Goal: Book appointment/travel/reservation

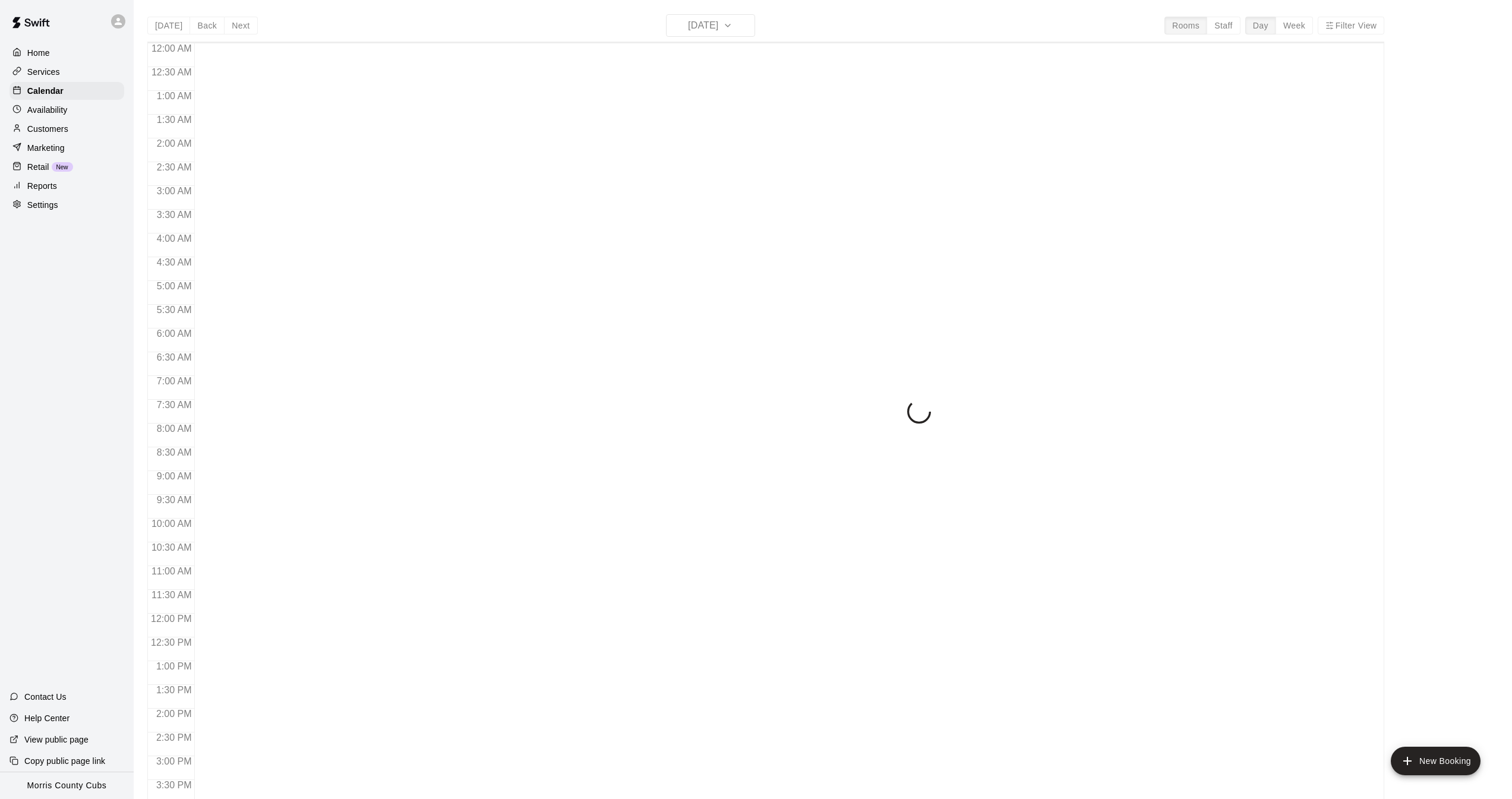
scroll to position [371, 0]
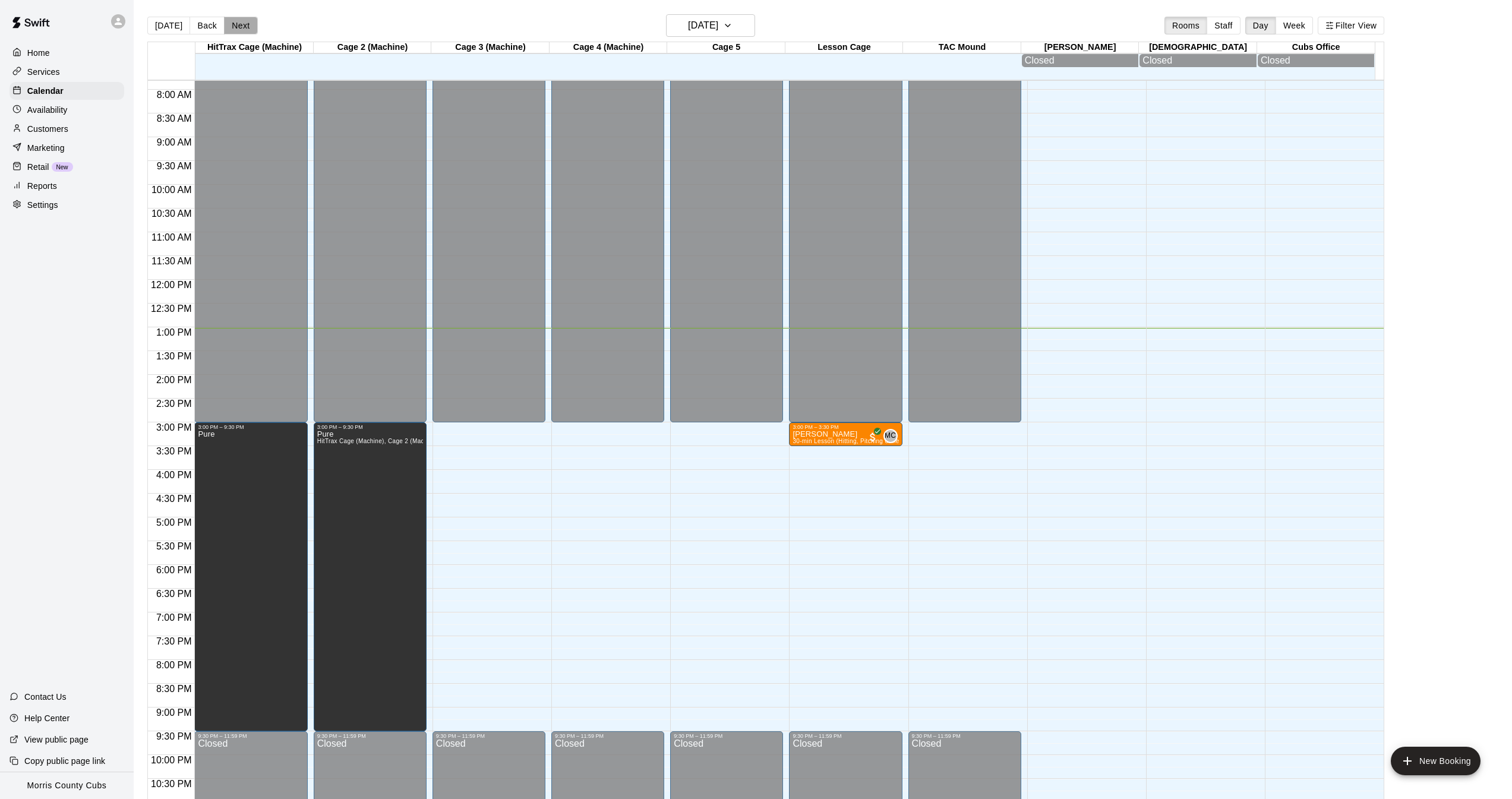
click at [245, 28] on button "Next" at bounding box center [240, 25] width 34 height 18
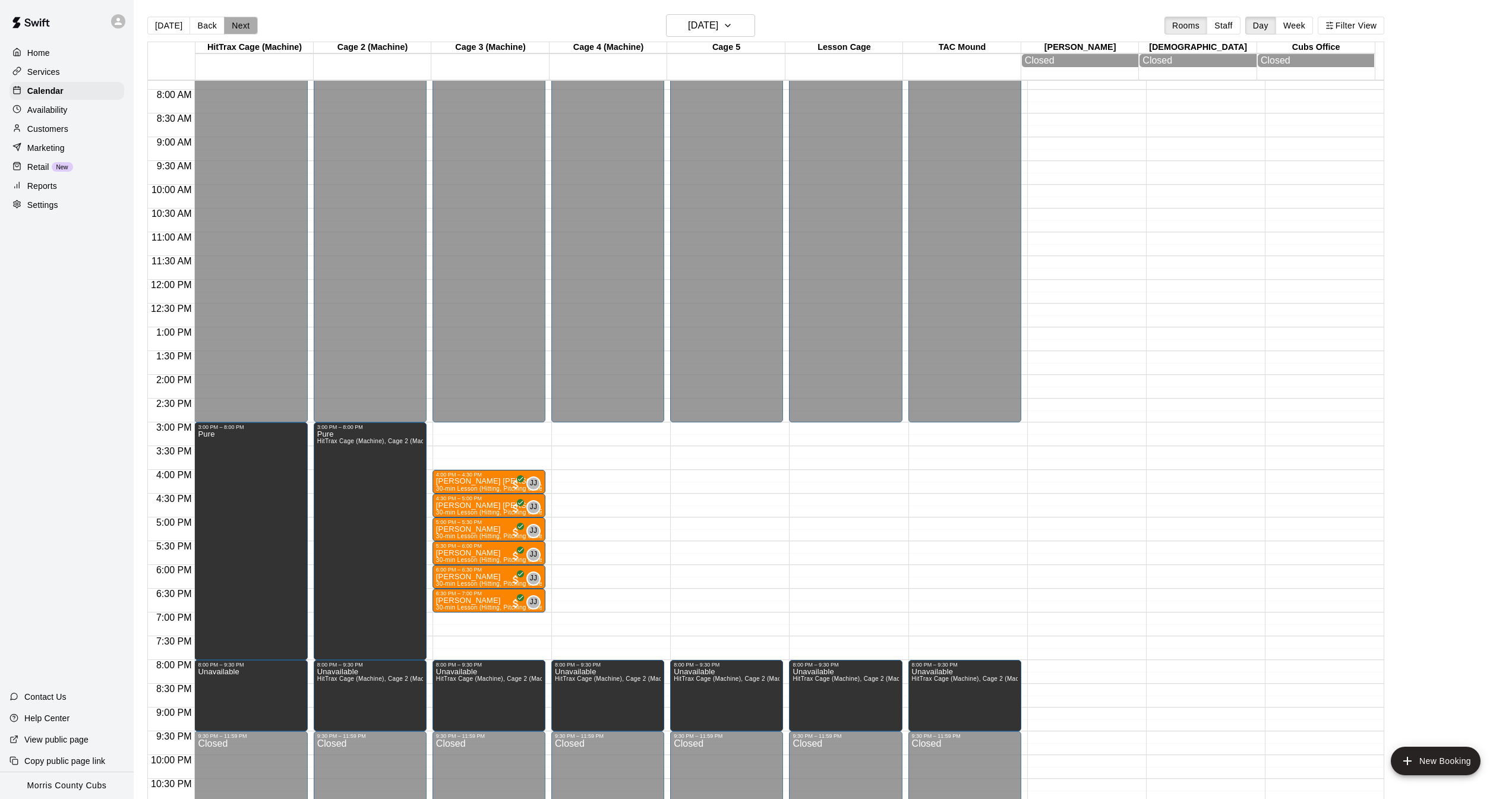
click at [245, 28] on button "Next" at bounding box center [240, 25] width 34 height 18
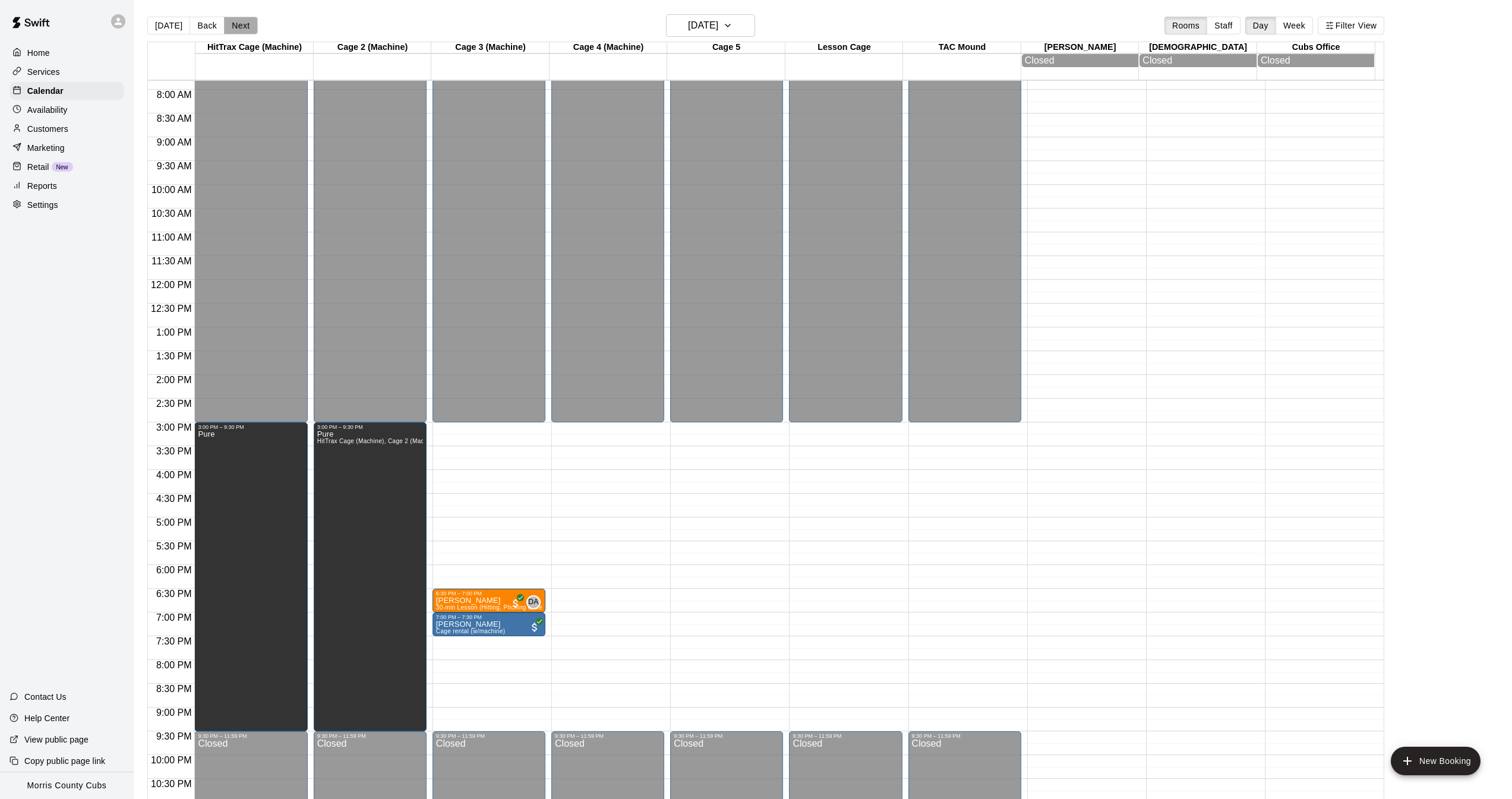
click at [245, 28] on button "Next" at bounding box center [240, 25] width 34 height 18
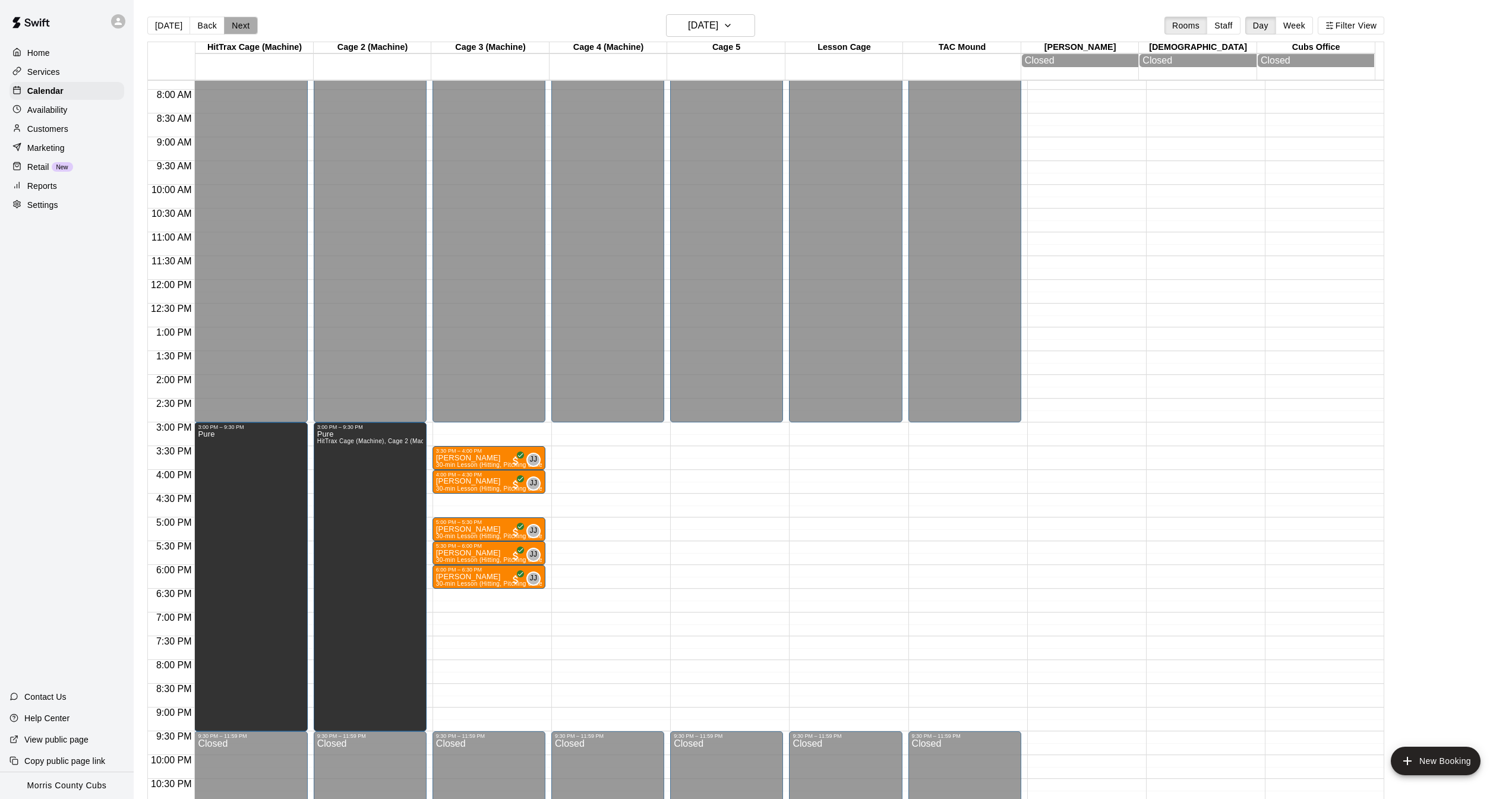
click at [245, 28] on button "Next" at bounding box center [240, 25] width 34 height 18
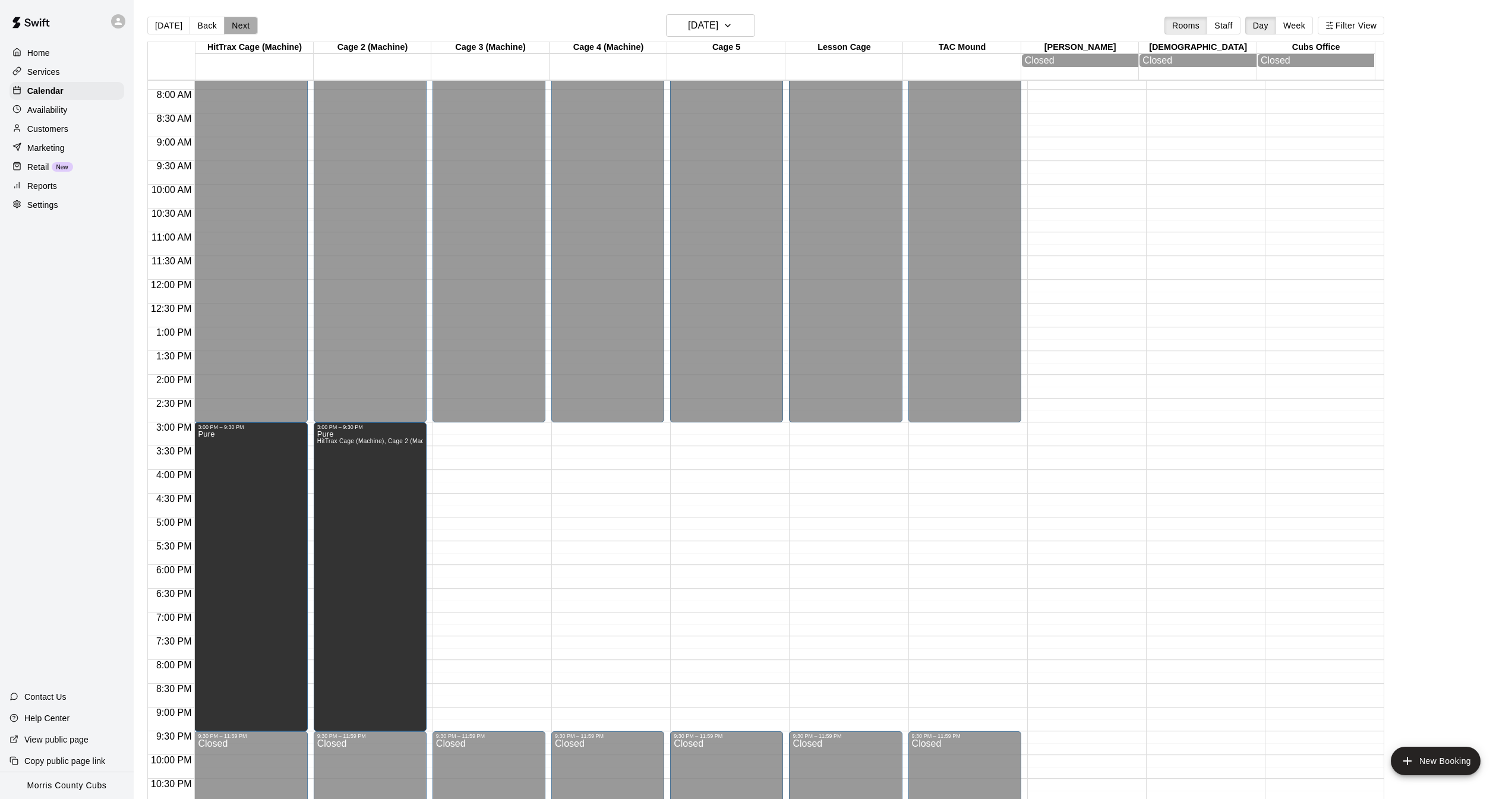
click at [245, 28] on button "Next" at bounding box center [240, 25] width 34 height 18
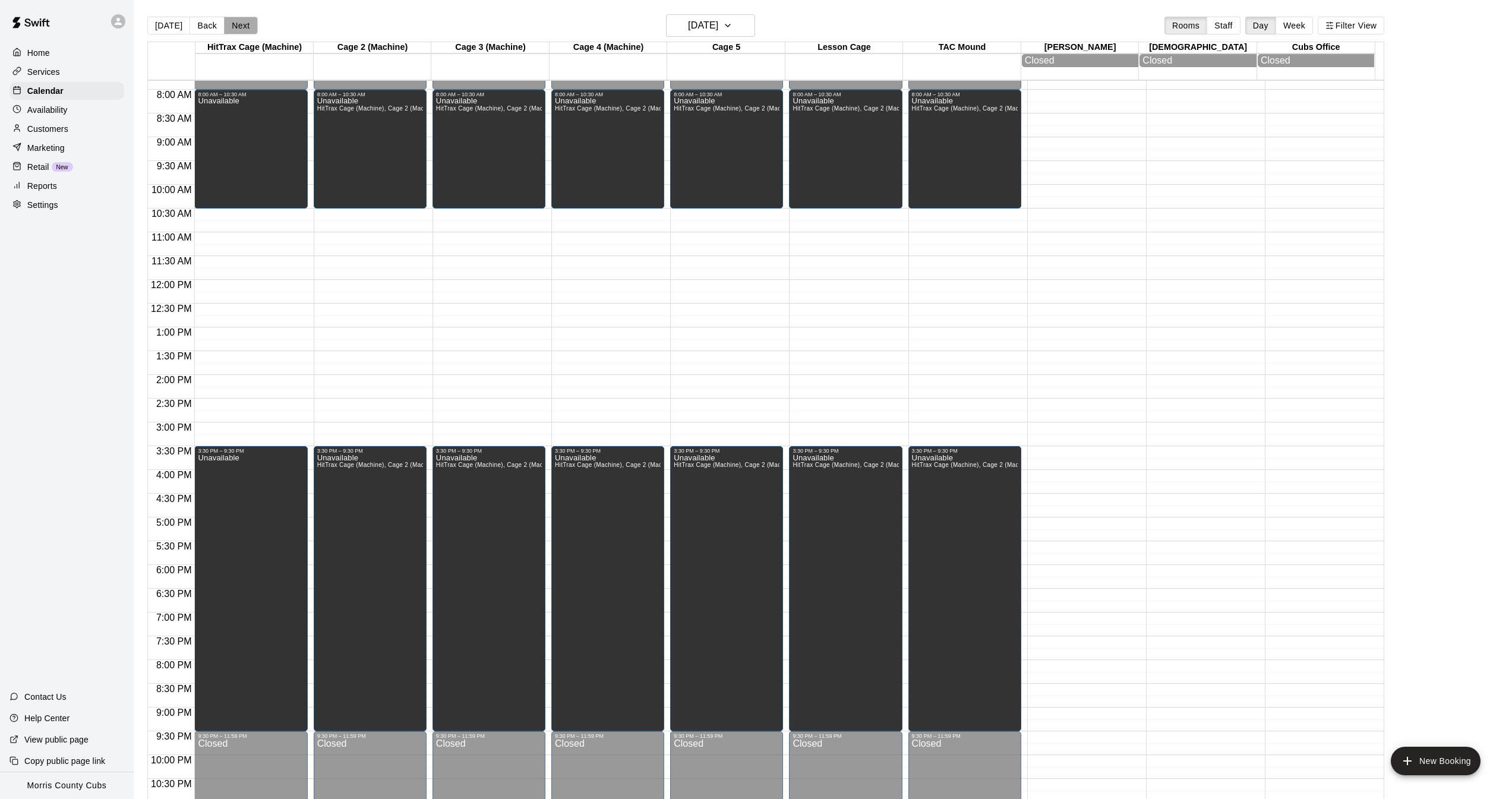
click at [245, 28] on button "Next" at bounding box center [240, 25] width 34 height 18
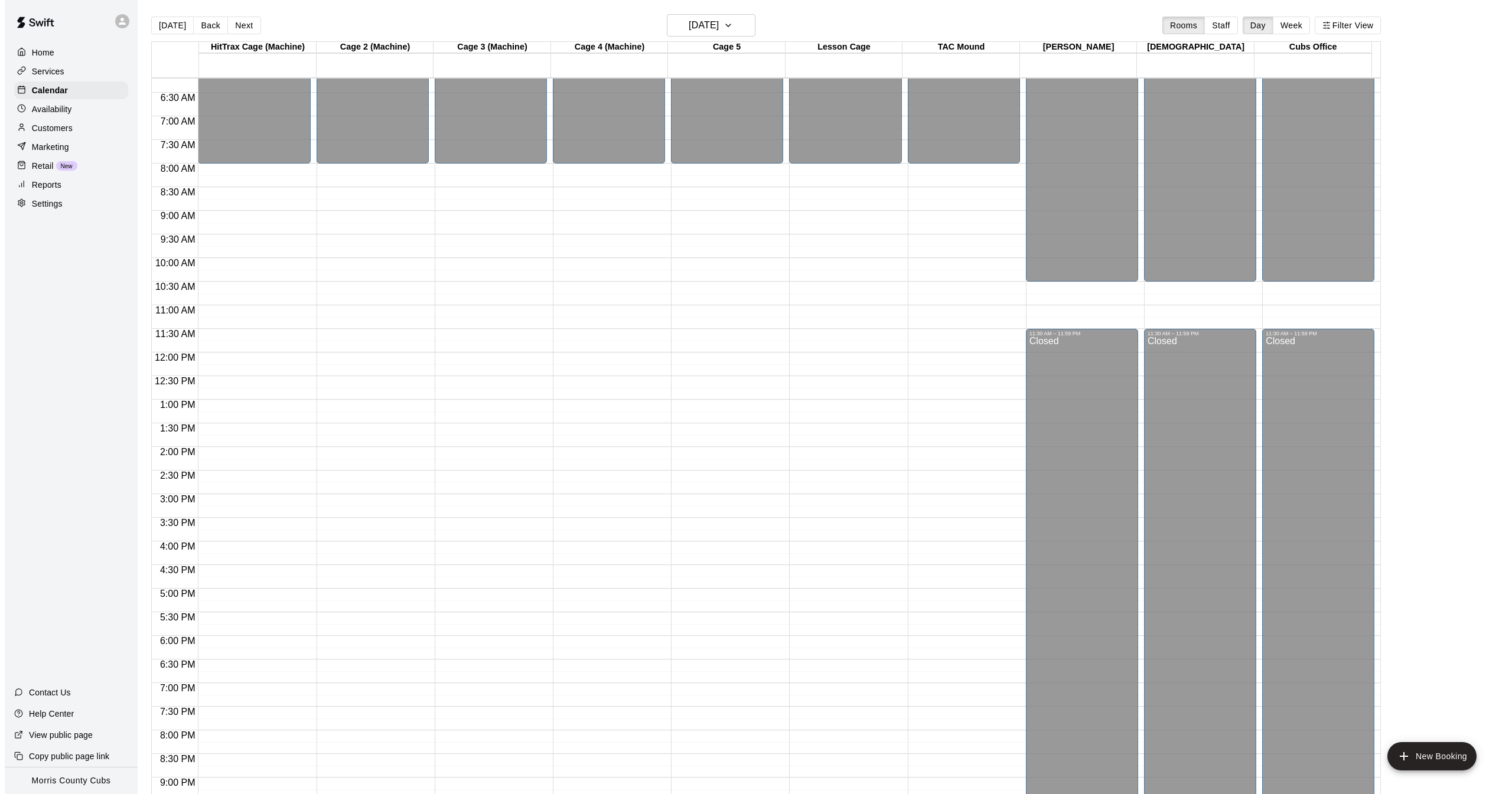
scroll to position [361, 0]
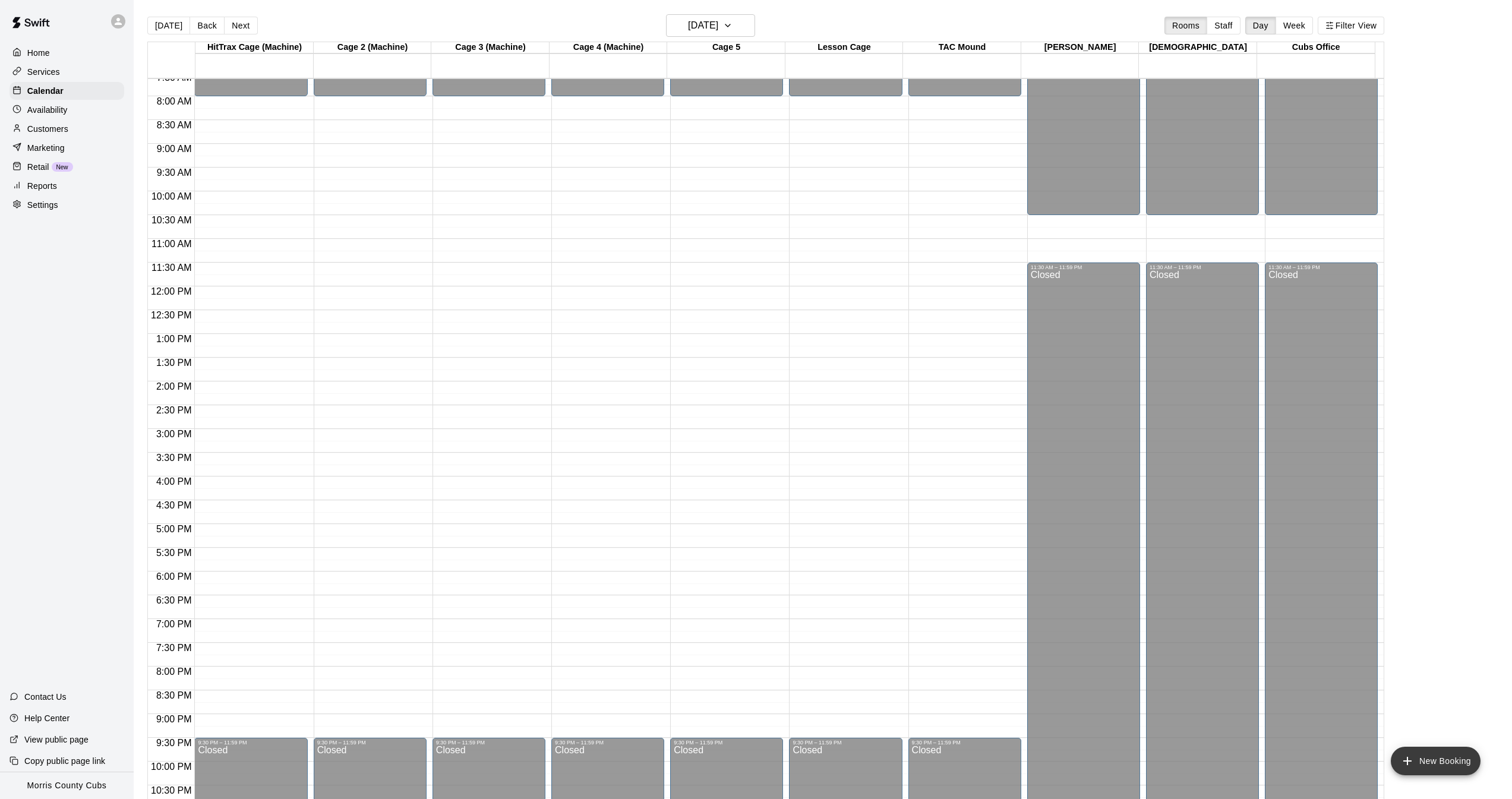
click at [1407, 766] on icon "add" at bounding box center [1407, 761] width 15 height 15
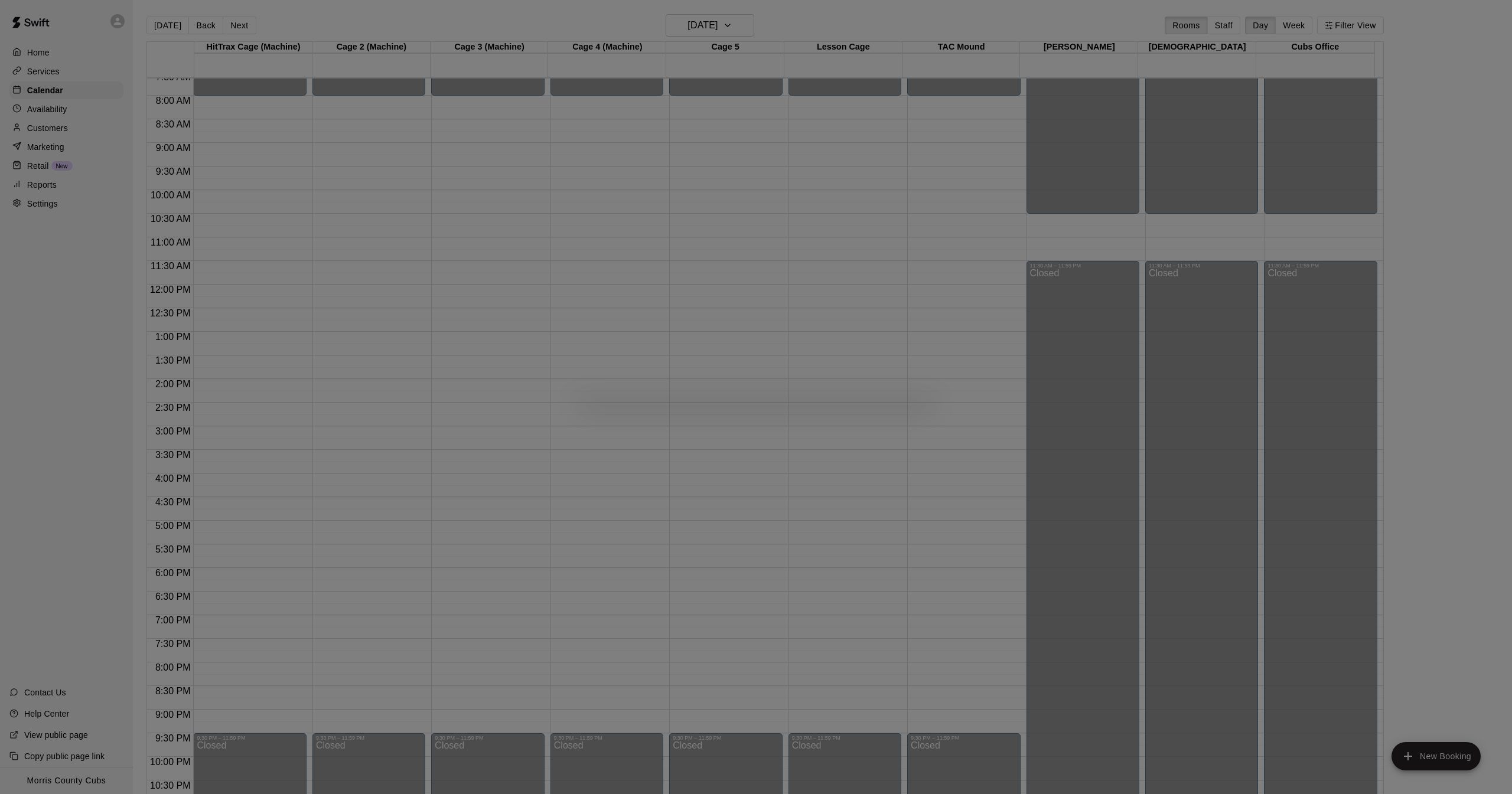
click at [1405, 759] on div at bounding box center [756, 397] width 1512 height 794
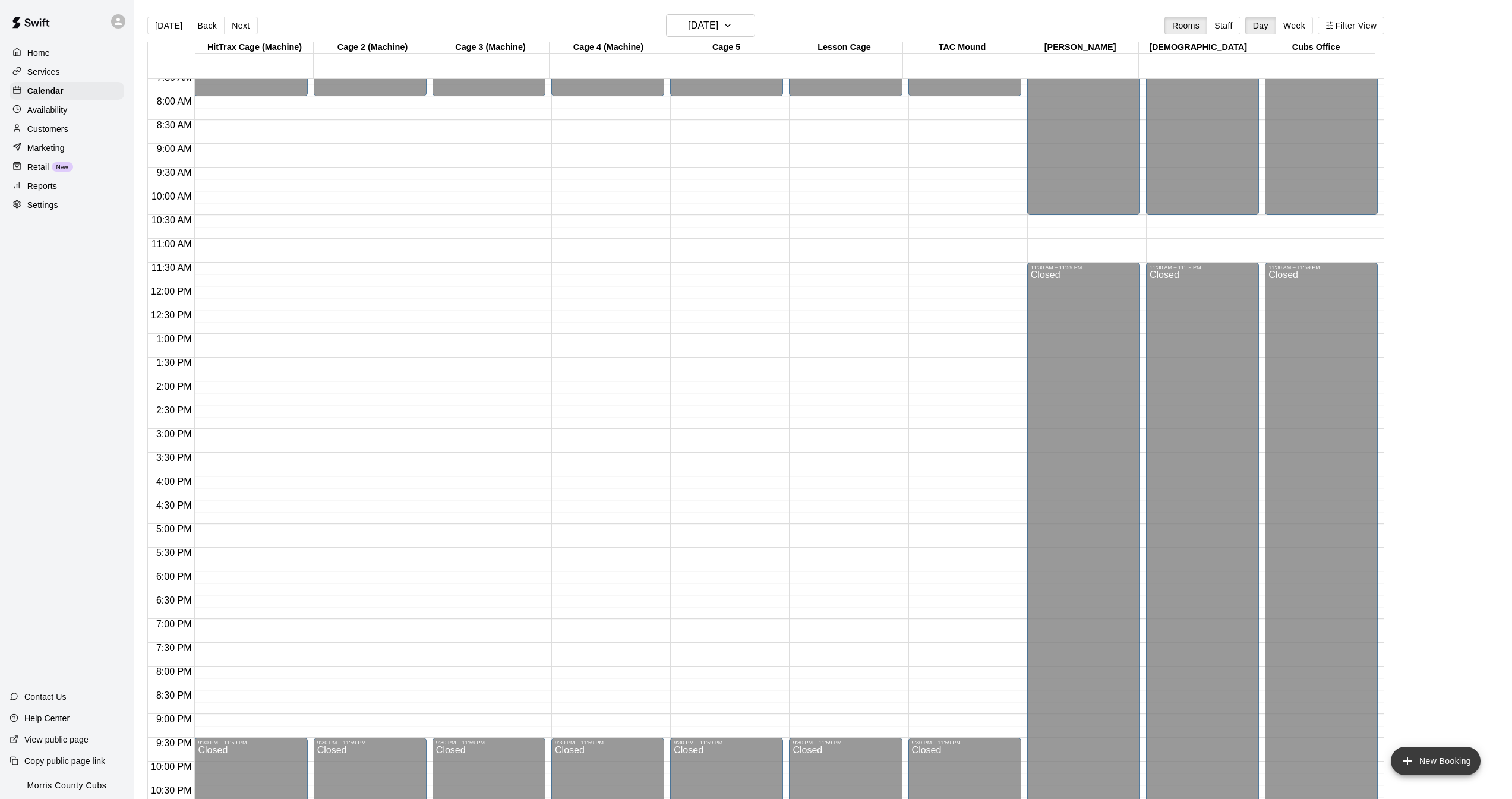
click at [1408, 759] on icon "add" at bounding box center [1407, 760] width 8 height 8
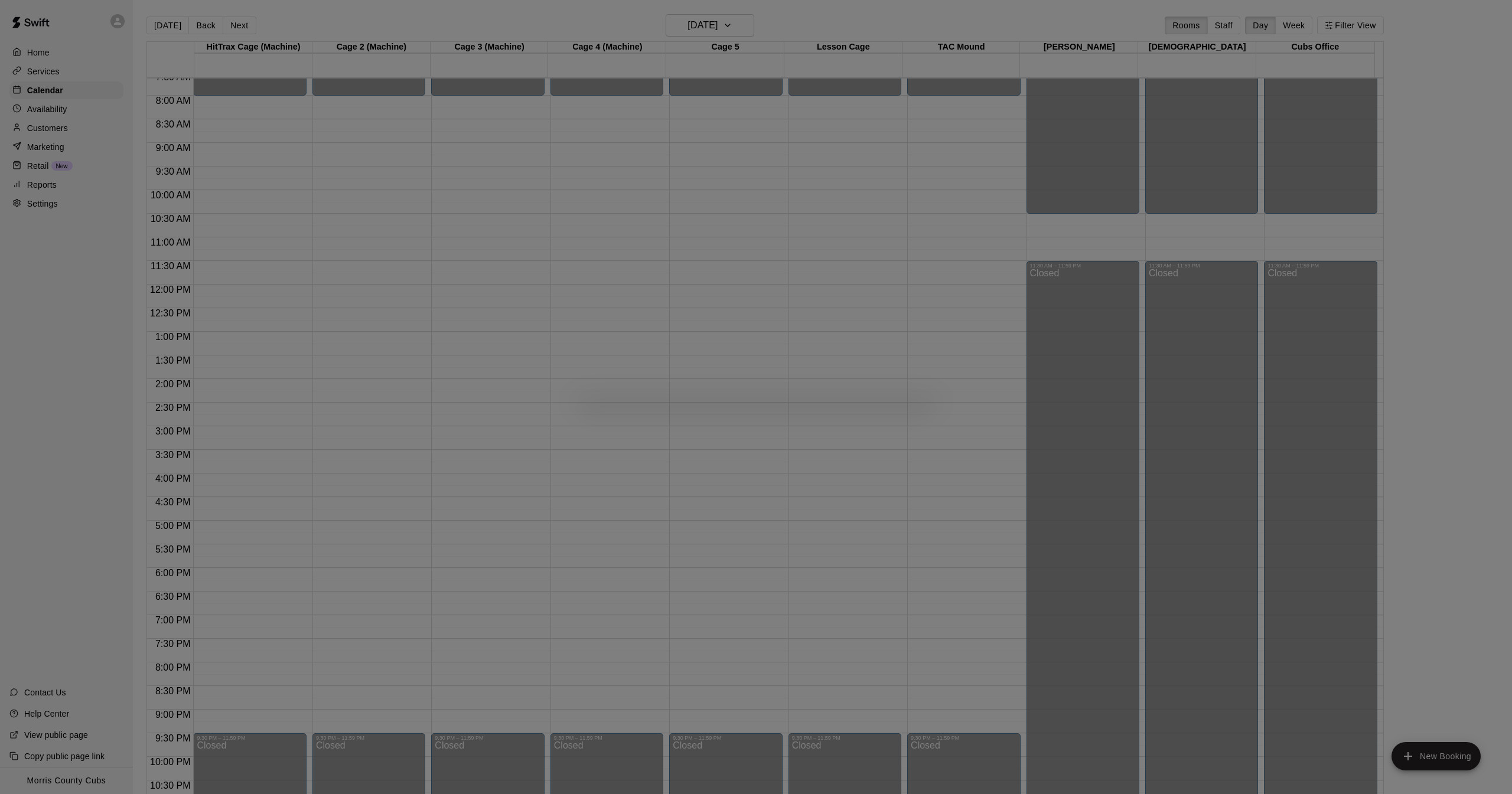
click at [1407, 763] on div at bounding box center [756, 397] width 1512 height 794
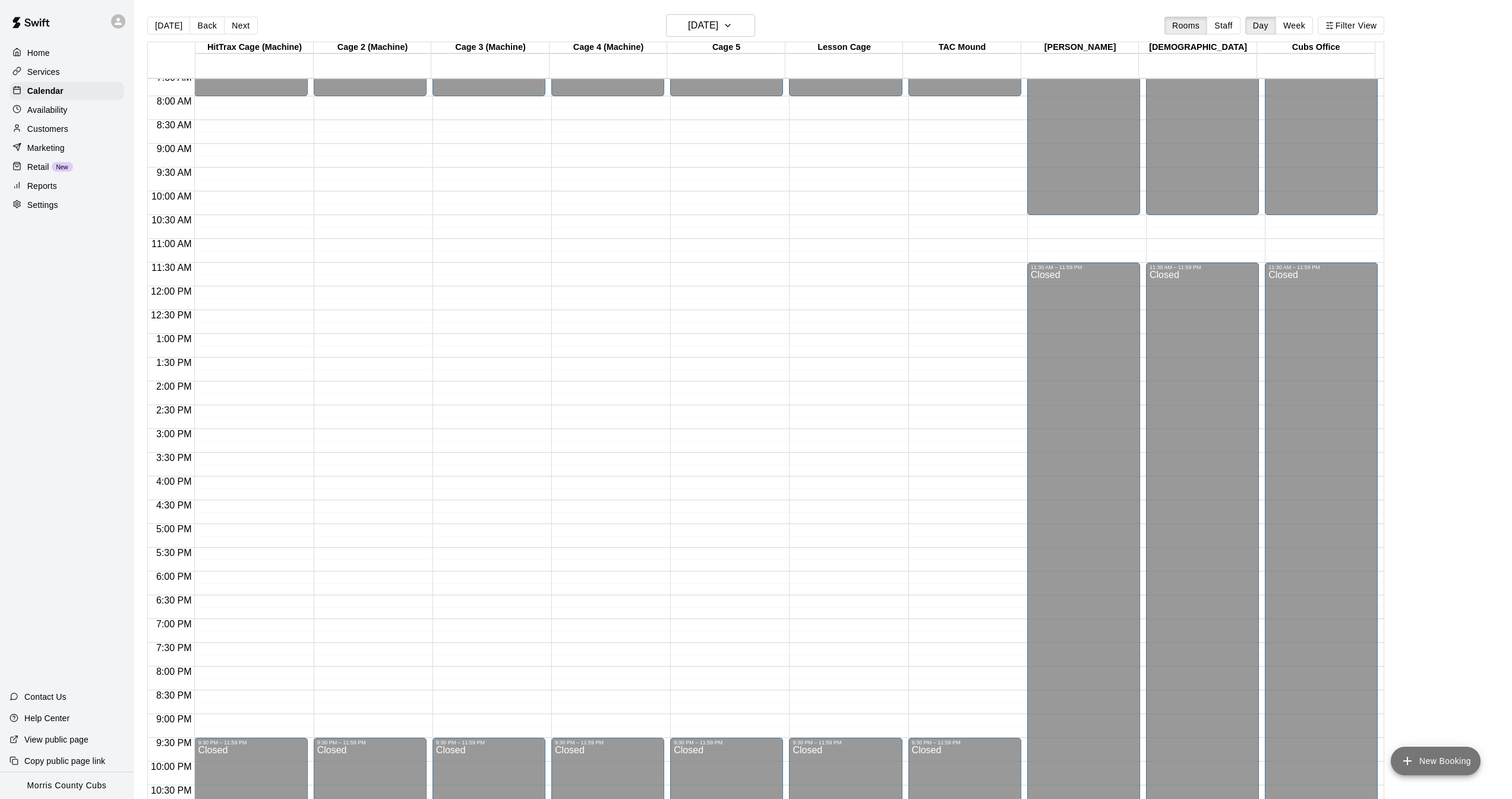
click at [1410, 761] on icon "add" at bounding box center [1407, 760] width 8 height 8
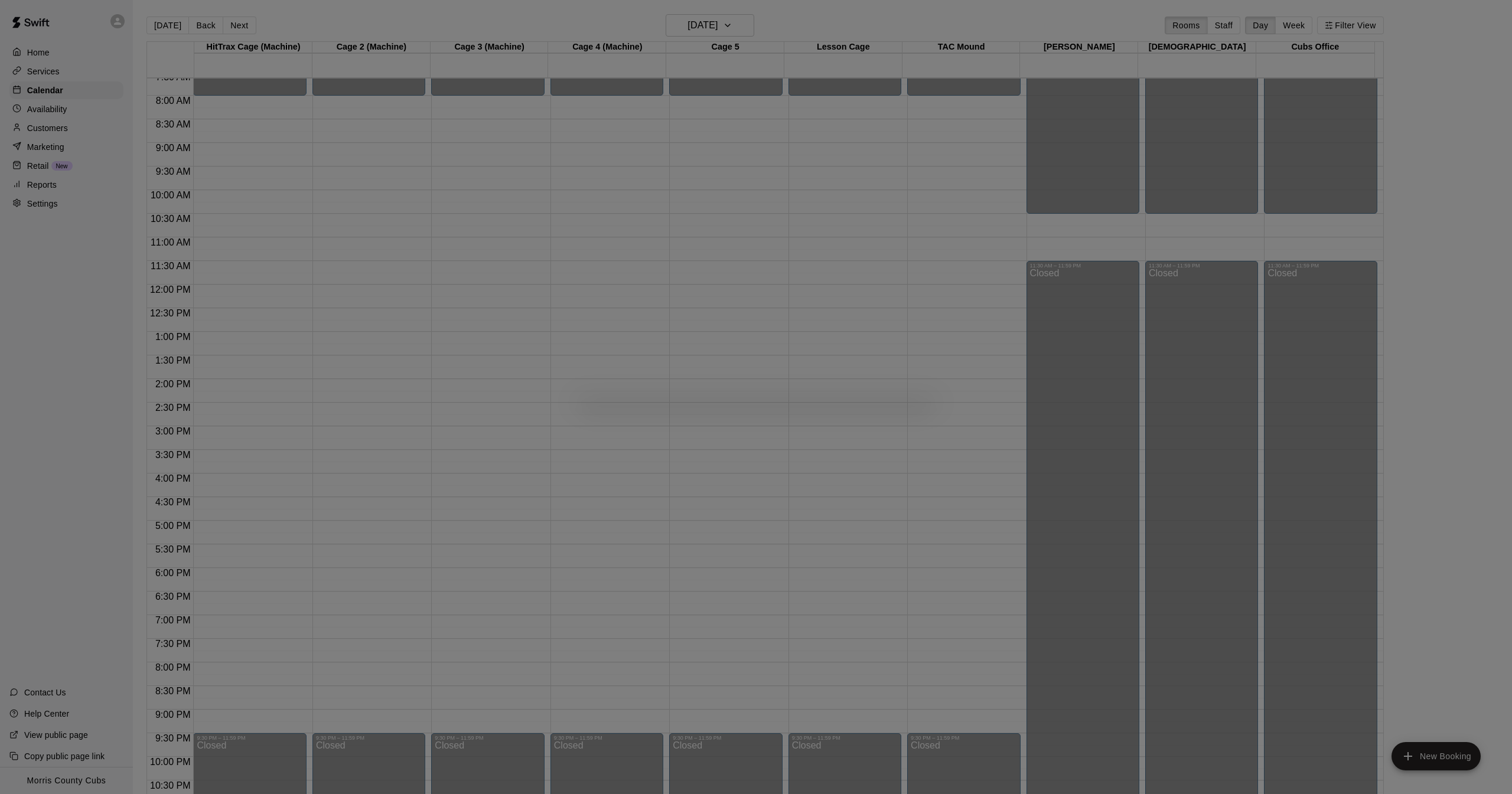
click at [809, 224] on div at bounding box center [756, 397] width 1512 height 794
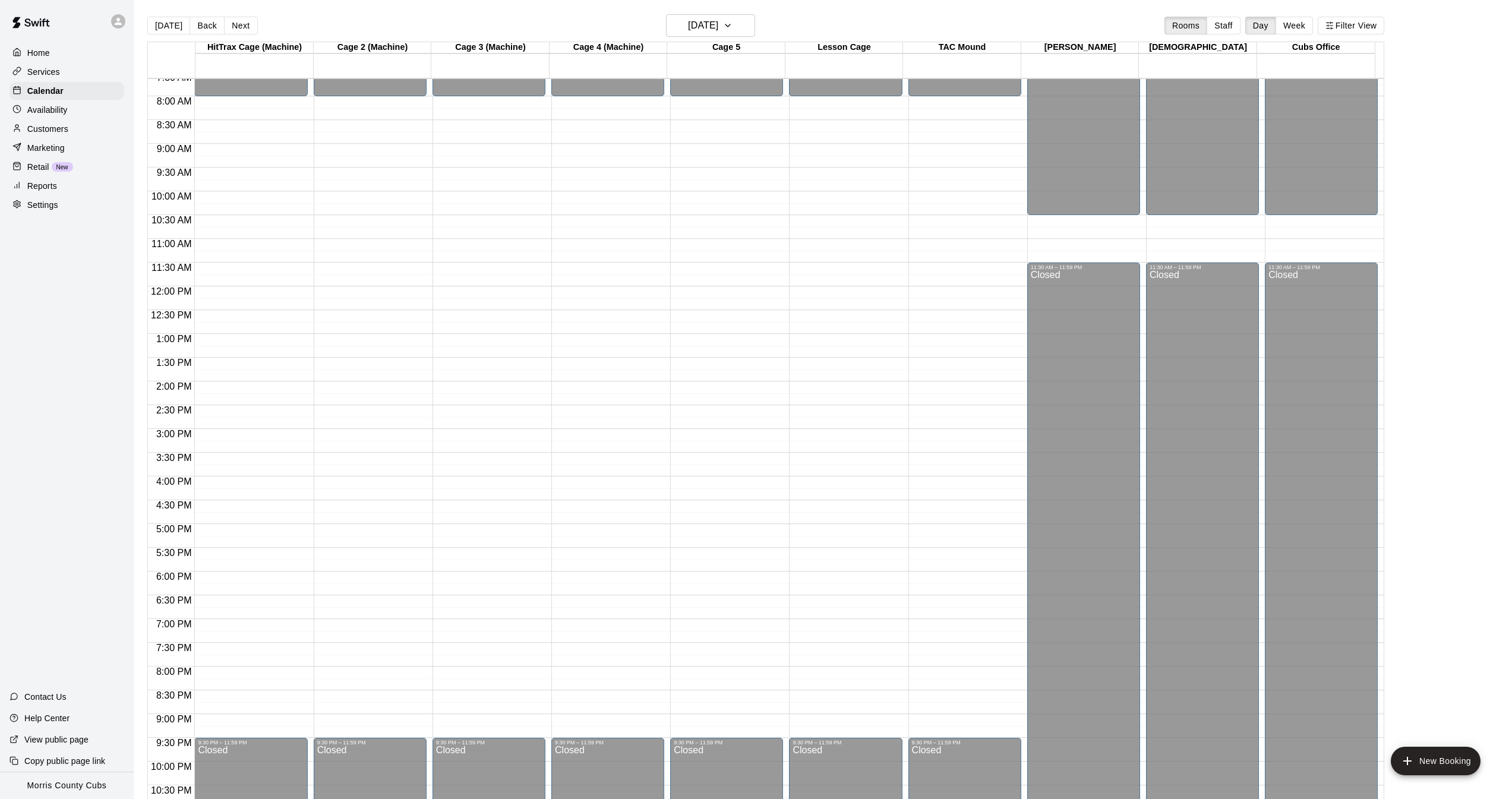
click at [207, 102] on div "12:00 AM – 8:00 AM Closed 9:30 PM – 11:59 PM Closed" at bounding box center [250, 286] width 113 height 1141
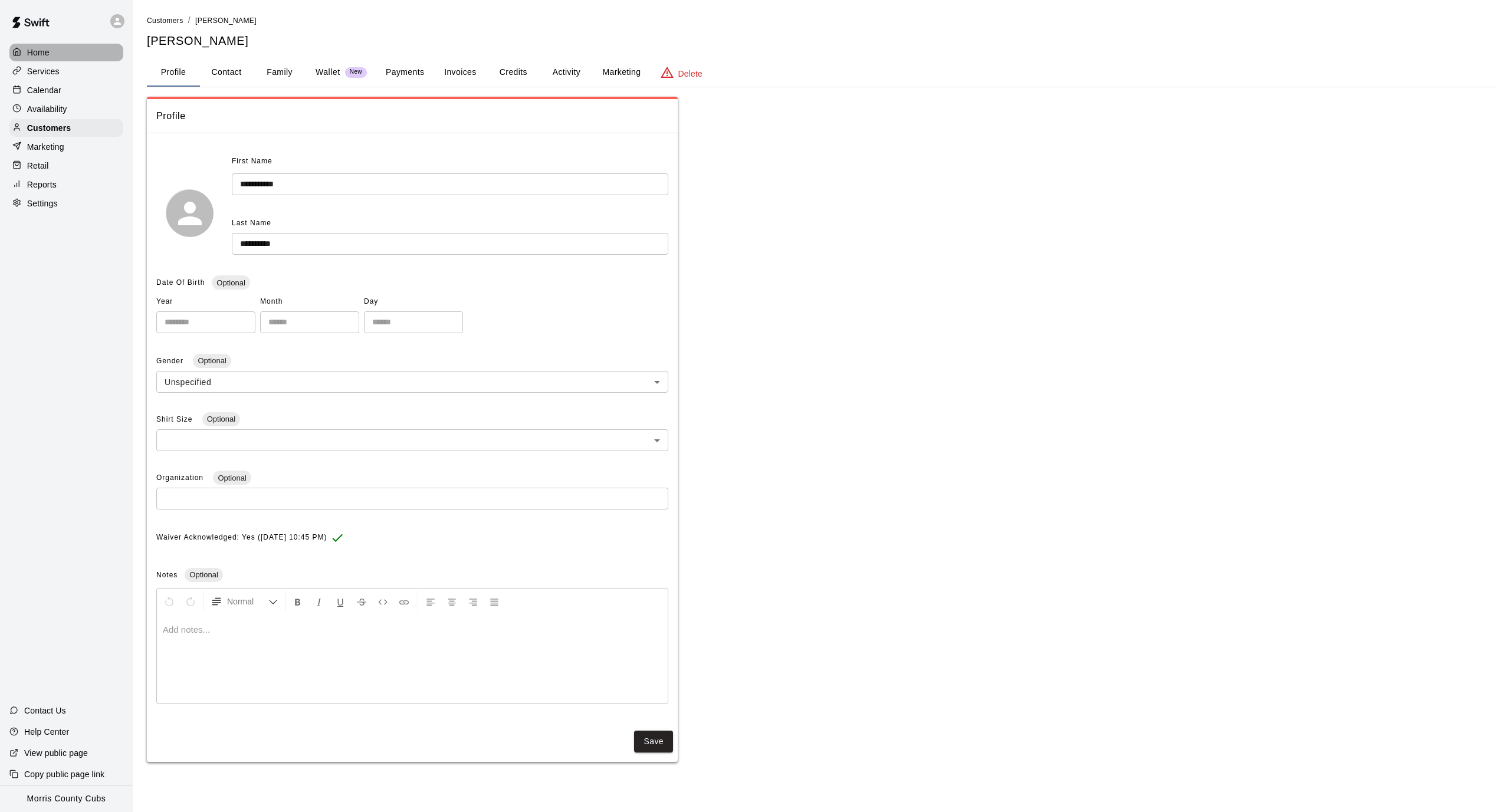
click at [45, 54] on p "Home" at bounding box center [38, 52] width 23 height 12
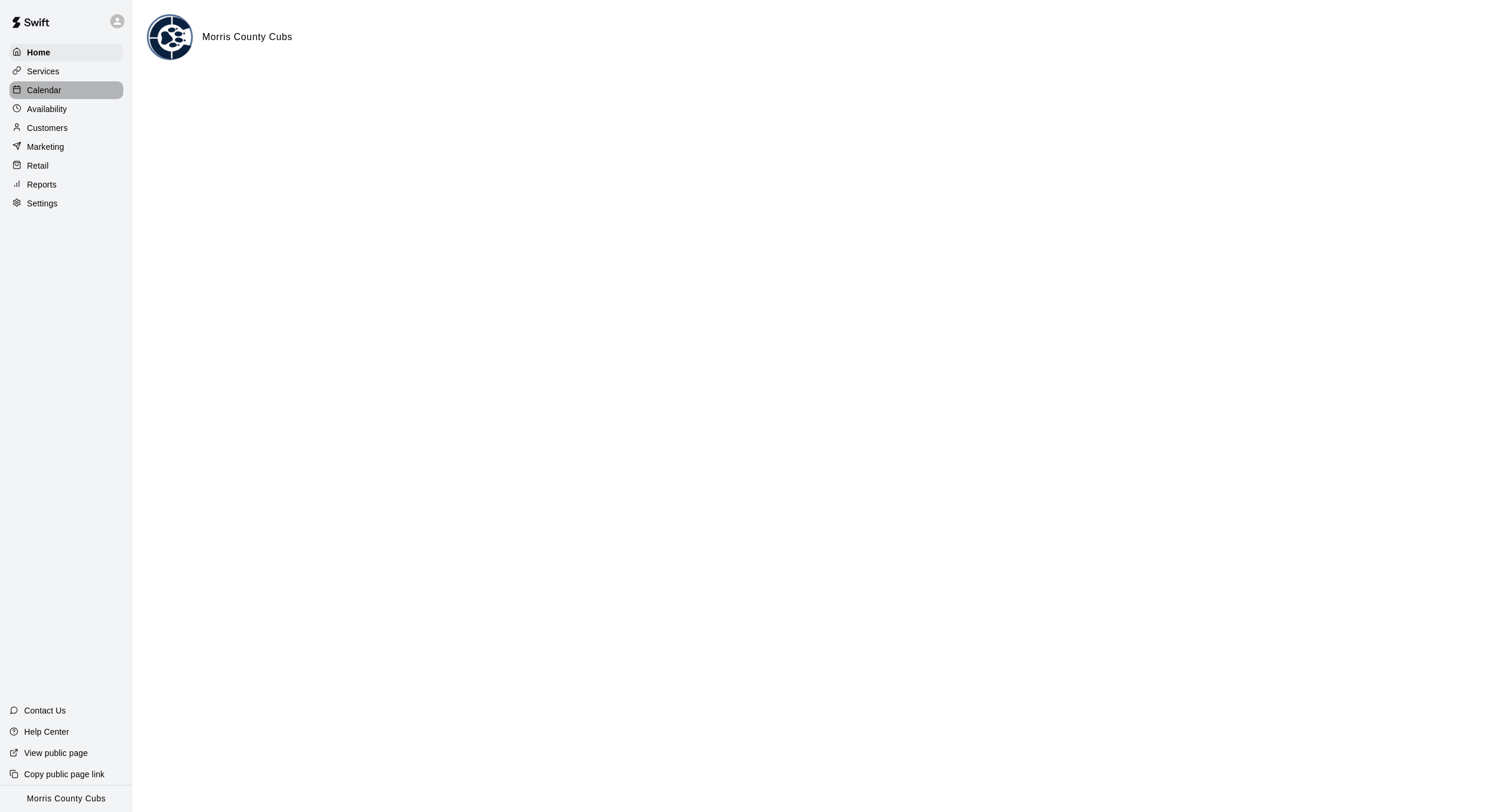
click at [53, 92] on p "Calendar" at bounding box center [44, 90] width 35 height 12
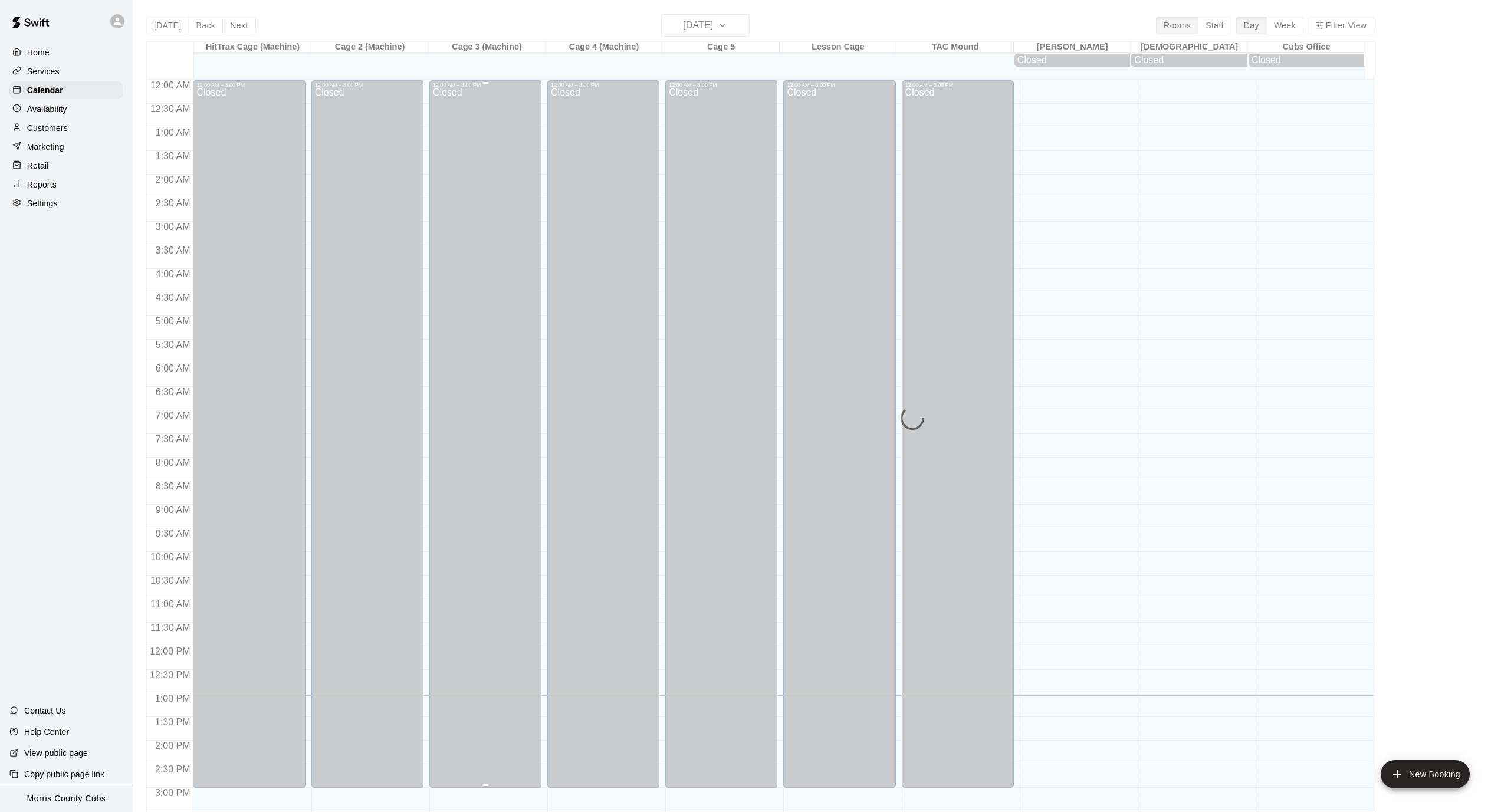
scroll to position [350, 0]
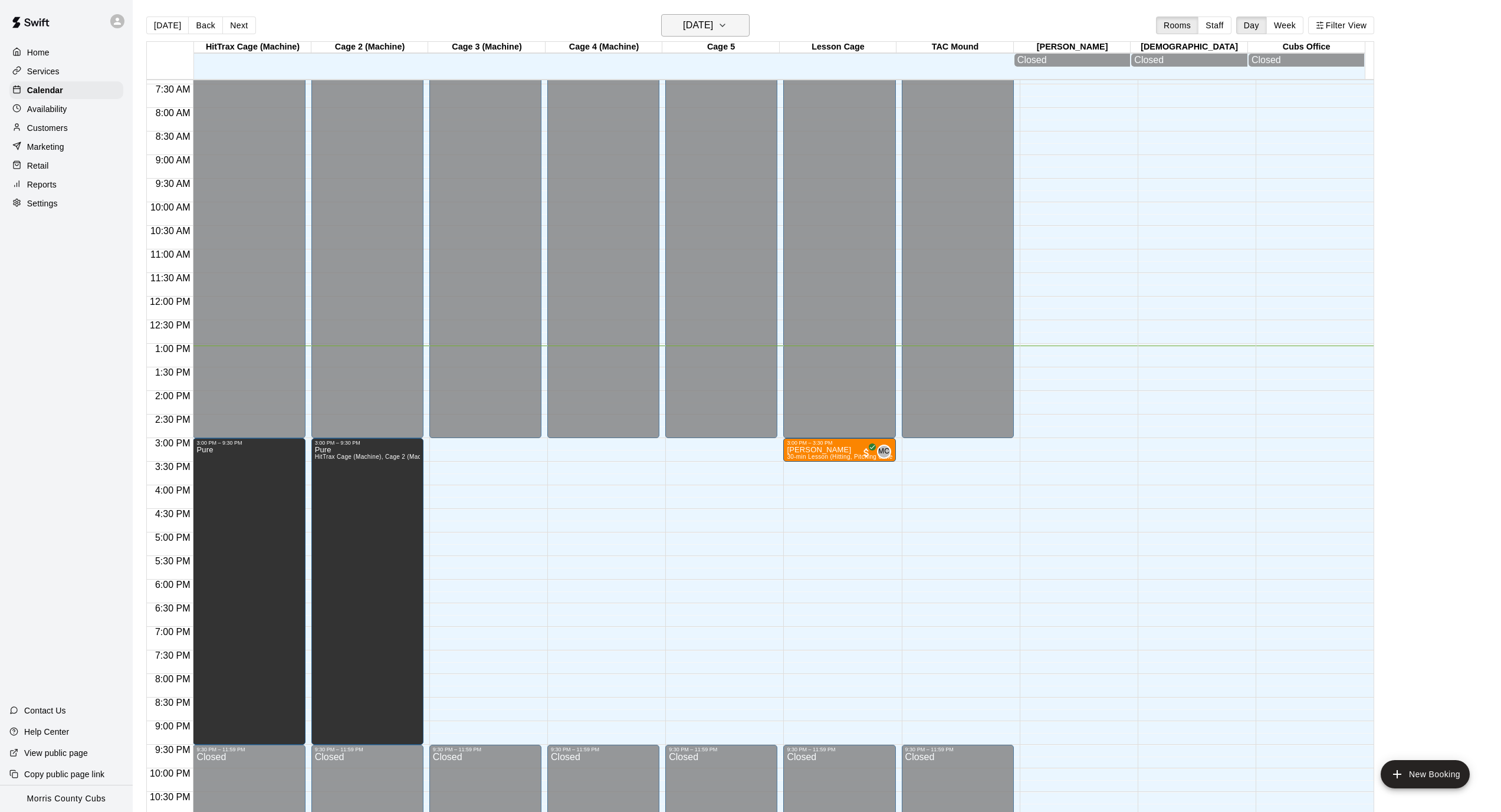
click at [727, 27] on icon "button" at bounding box center [722, 25] width 9 height 14
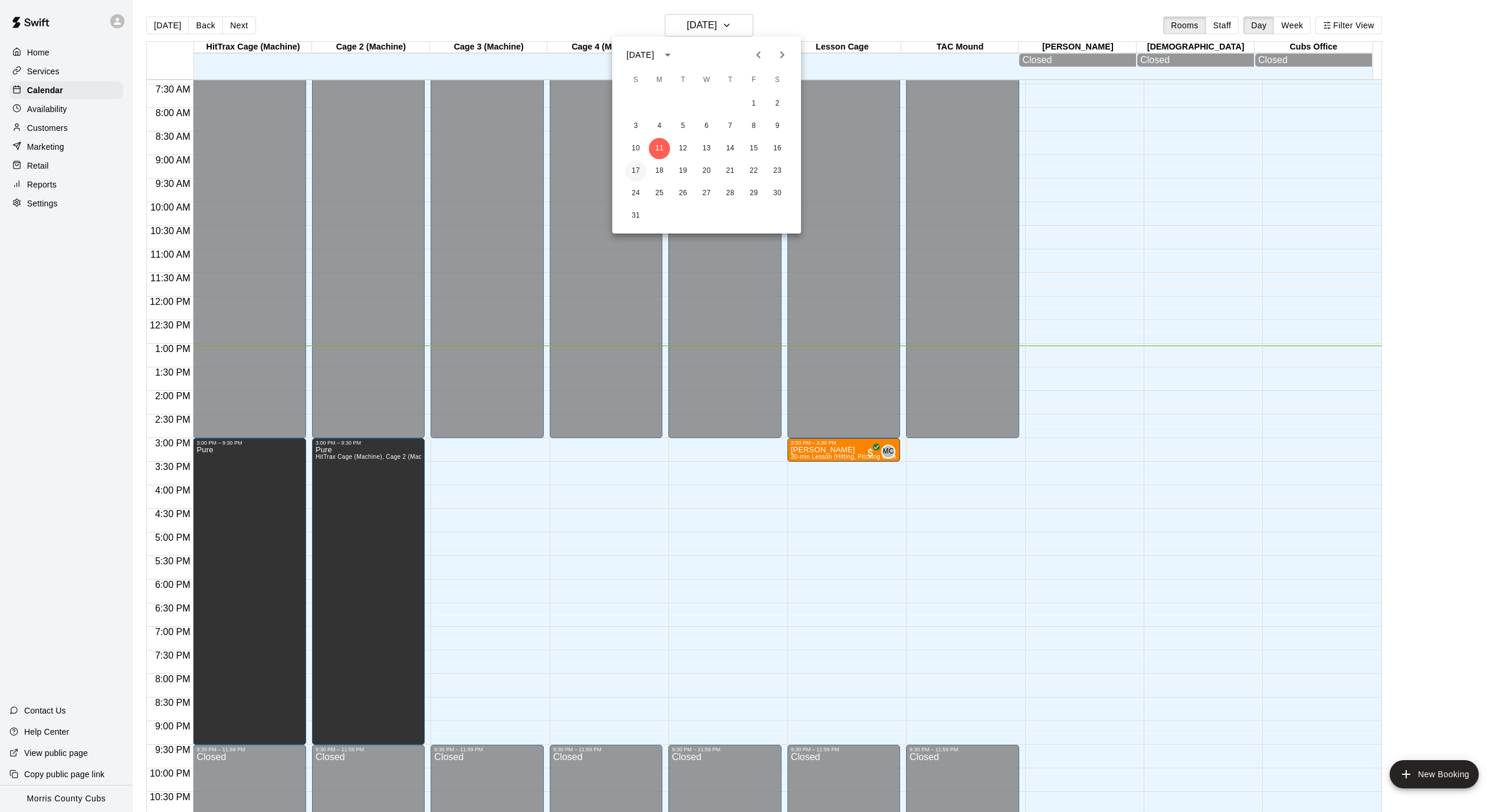
click at [641, 174] on button "17" at bounding box center [636, 171] width 21 height 21
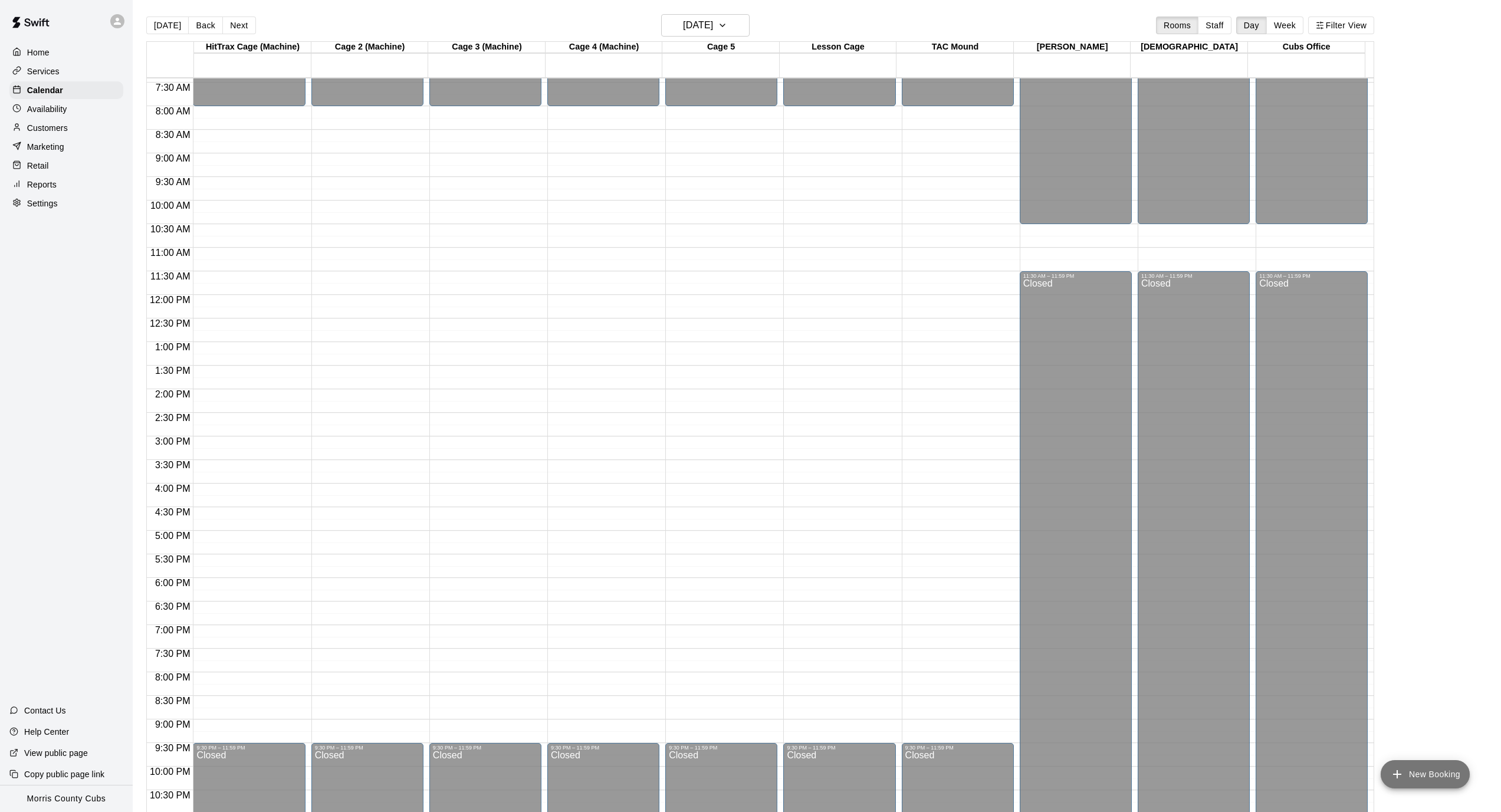
click at [1396, 779] on icon "add" at bounding box center [1397, 774] width 14 height 14
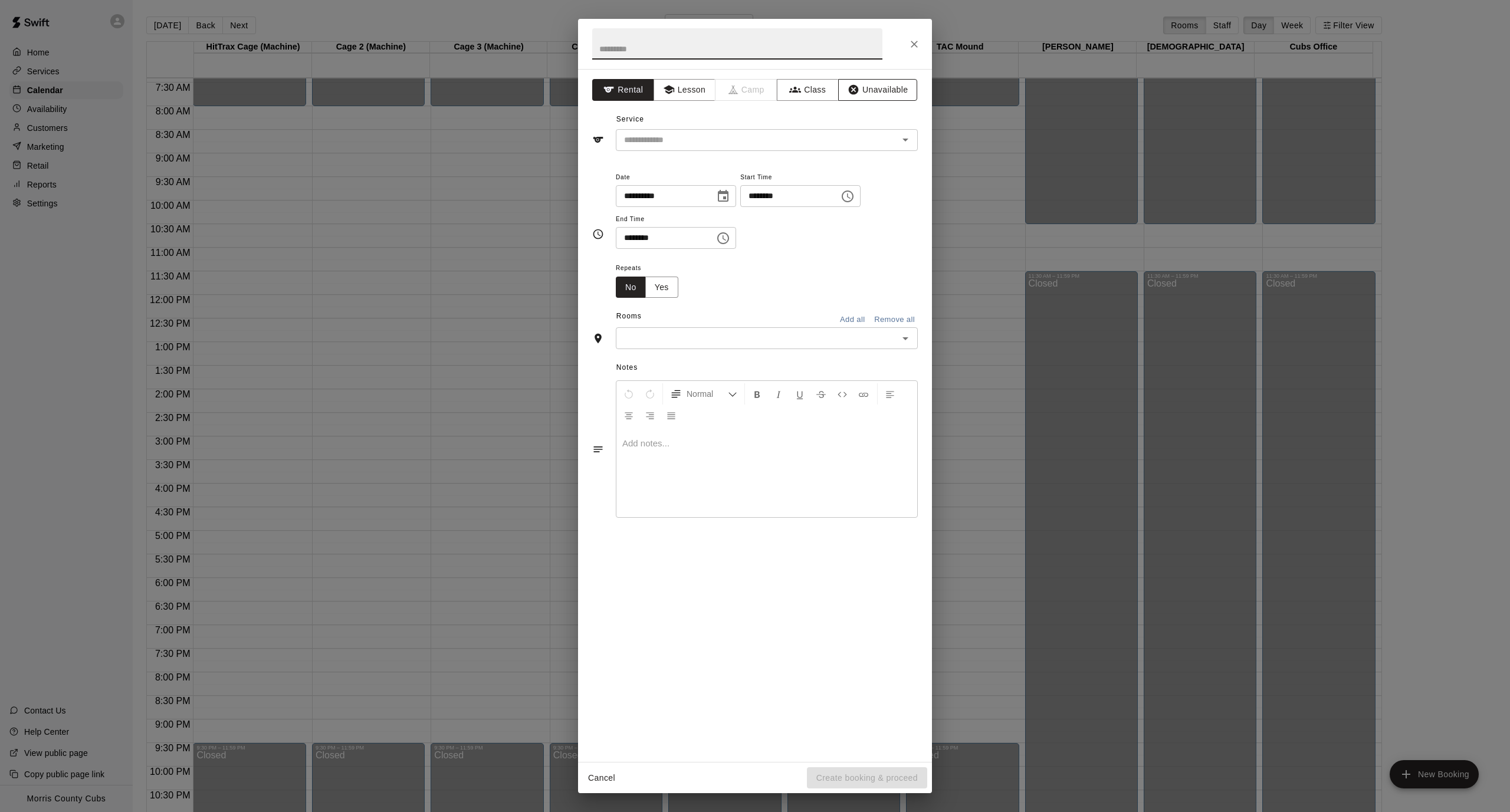
click at [872, 88] on button "Unavailable" at bounding box center [878, 90] width 79 height 22
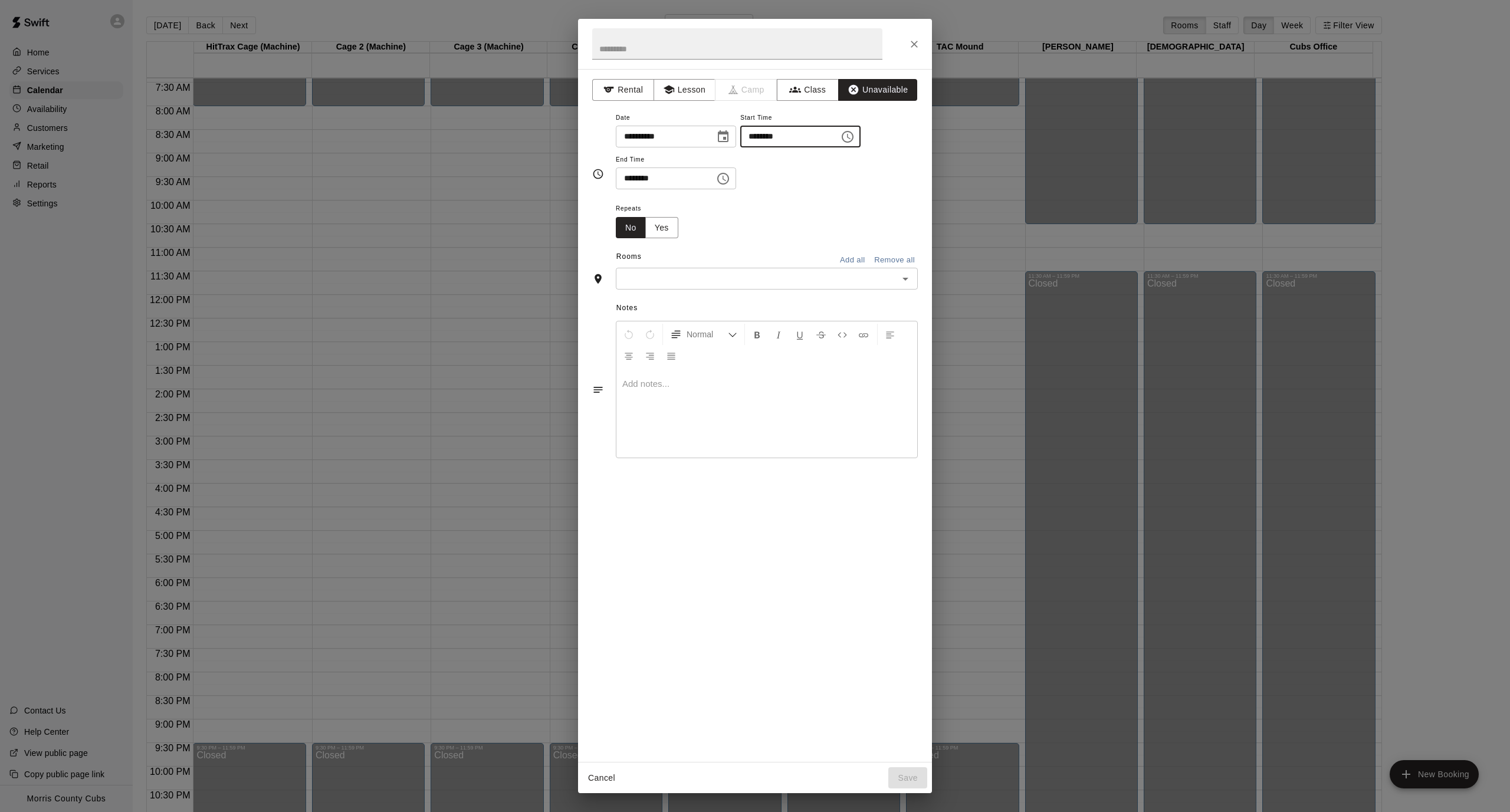
click at [761, 137] on input "********" at bounding box center [786, 136] width 91 height 22
type input "********"
click at [630, 180] on input "********" at bounding box center [661, 178] width 91 height 22
type input "********"
click at [742, 237] on div "Repeats No Yes" at bounding box center [766, 220] width 302 height 37
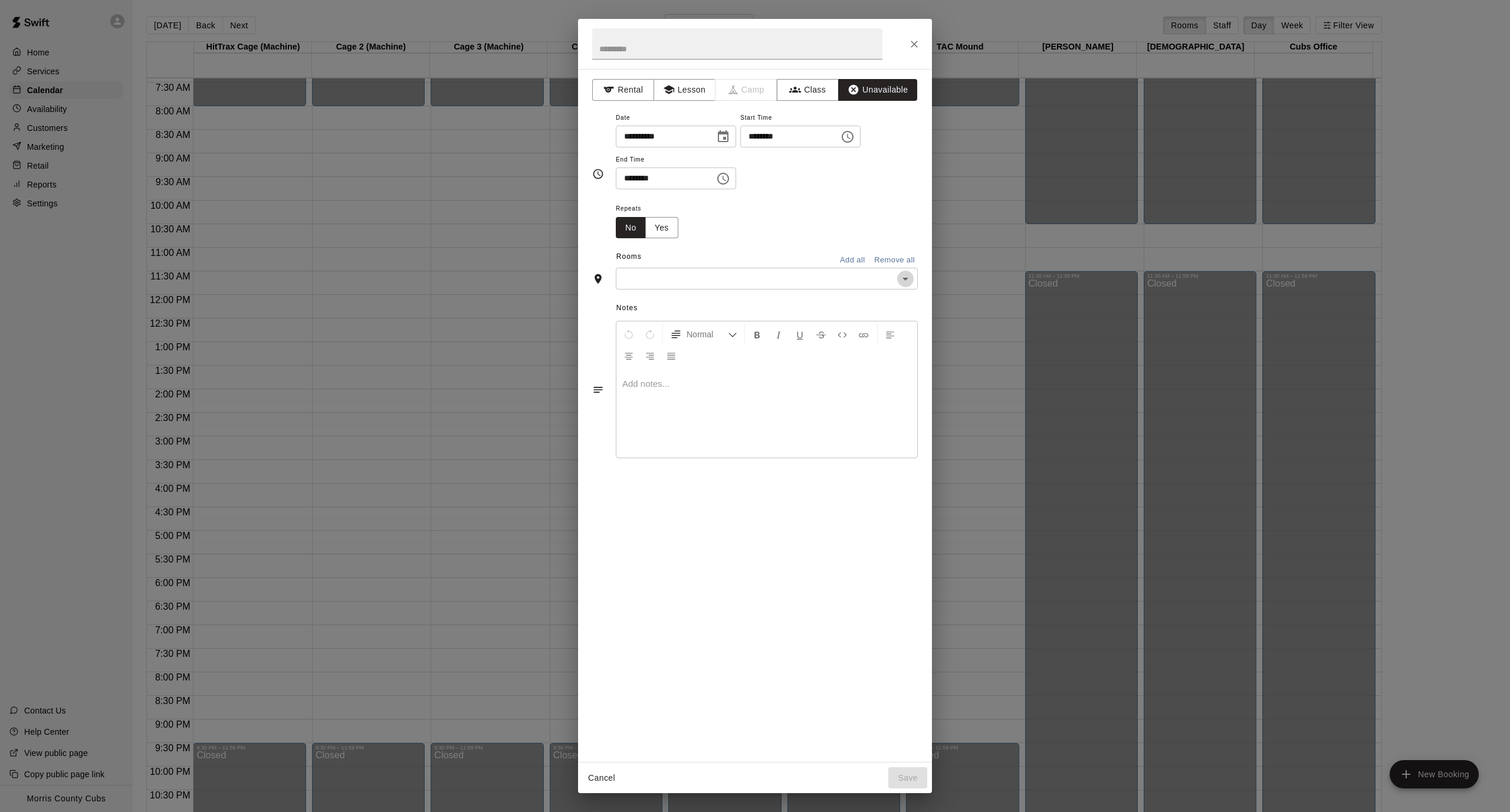
click at [899, 279] on icon "Open" at bounding box center [906, 279] width 14 height 14
click at [858, 260] on button "Add all" at bounding box center [852, 260] width 38 height 18
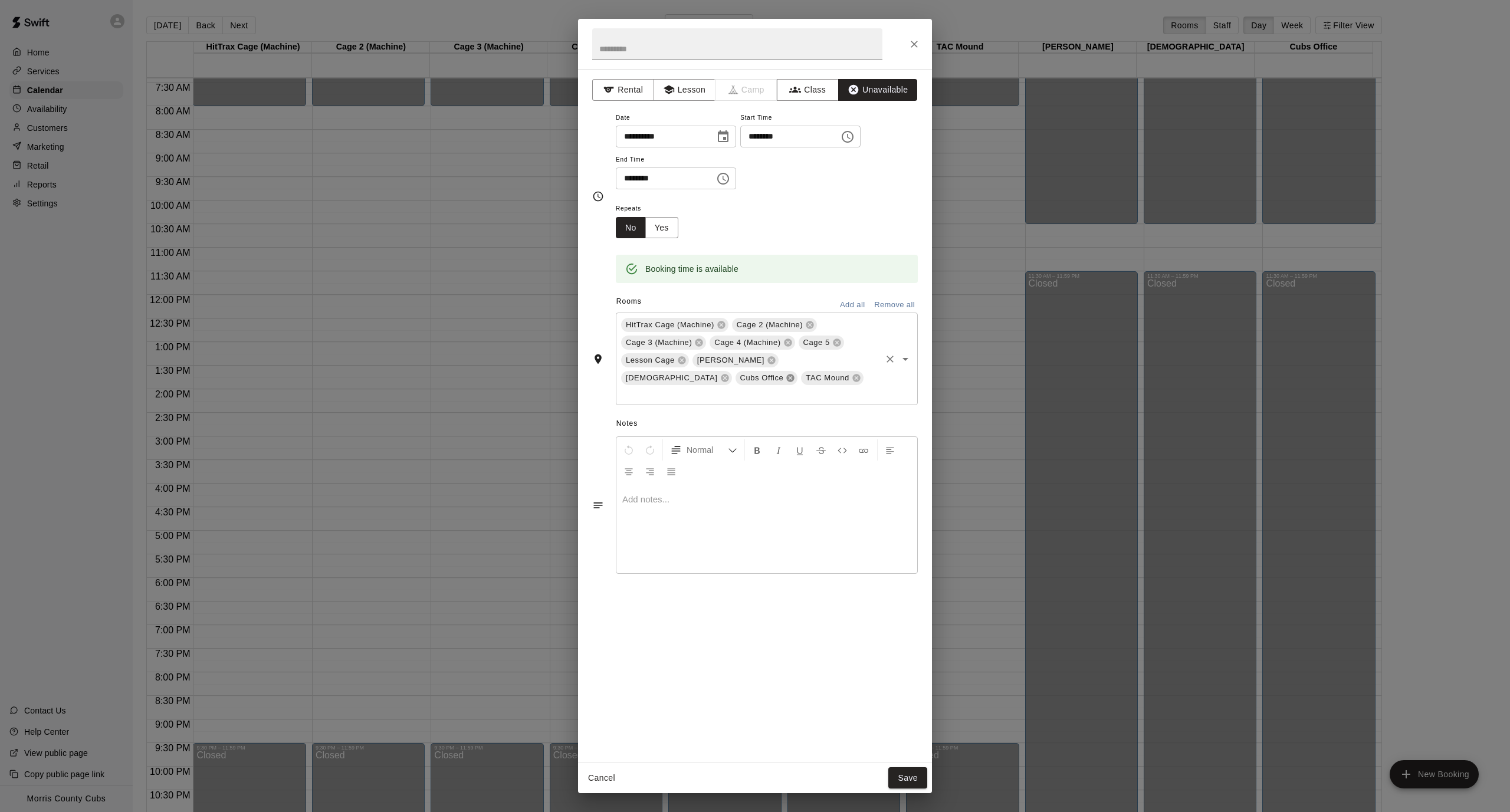
click at [795, 375] on icon at bounding box center [791, 378] width 8 height 8
click at [730, 373] on icon at bounding box center [725, 378] width 9 height 9
click at [768, 357] on icon at bounding box center [771, 361] width 8 height 8
click at [907, 774] on button "Save" at bounding box center [908, 778] width 39 height 22
